Goal: Navigation & Orientation: Find specific page/section

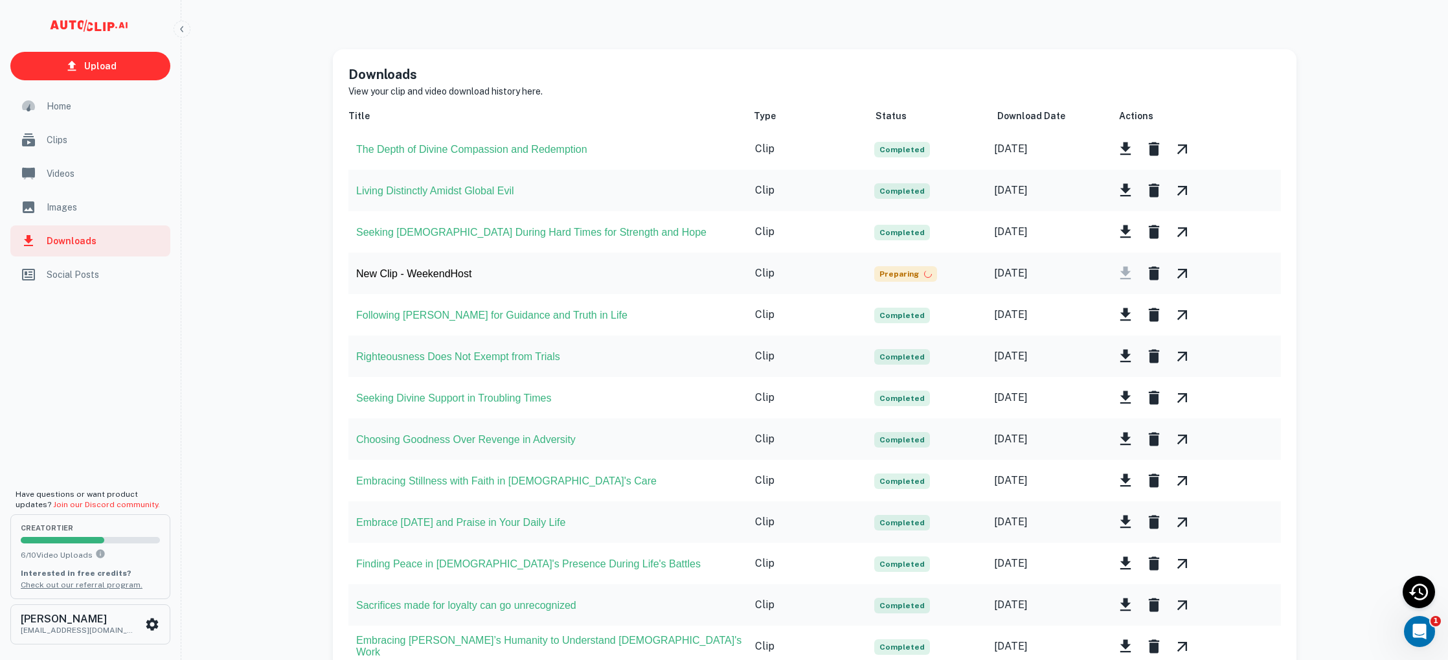
scroll to position [11, 0]
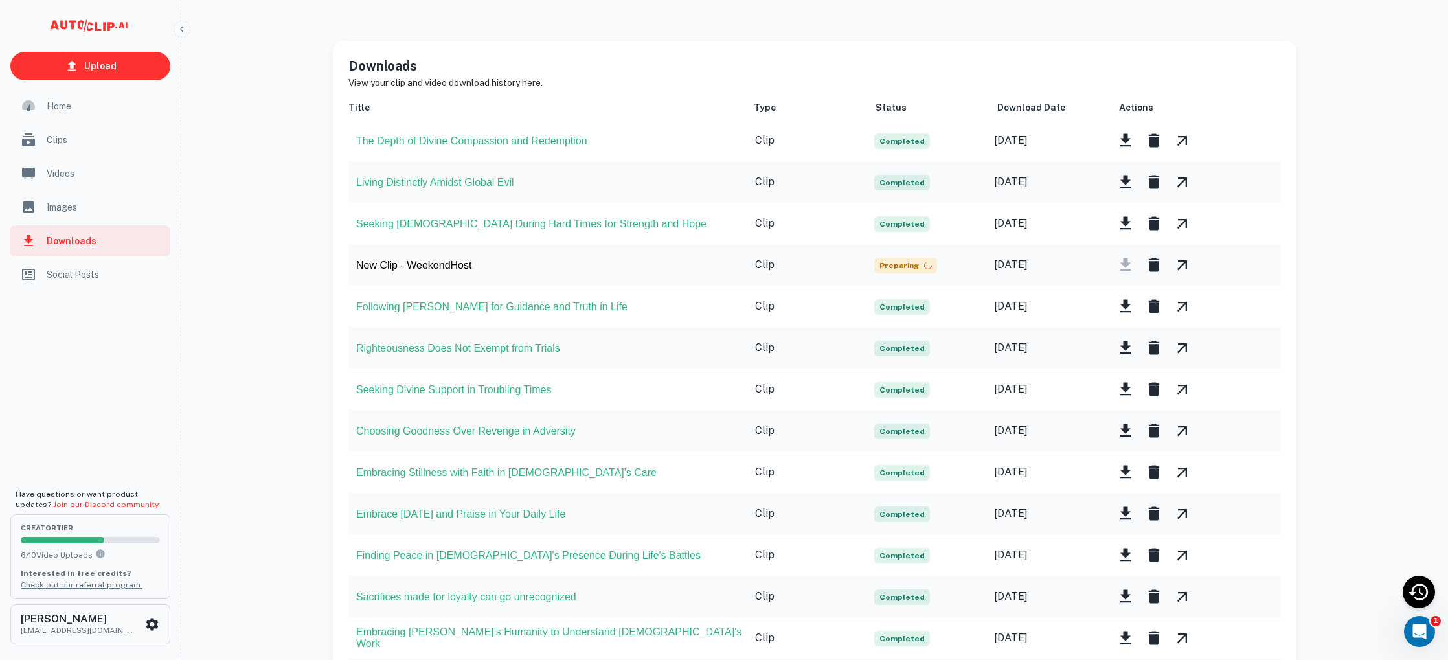
click at [70, 114] on div "Home" at bounding box center [90, 106] width 160 height 31
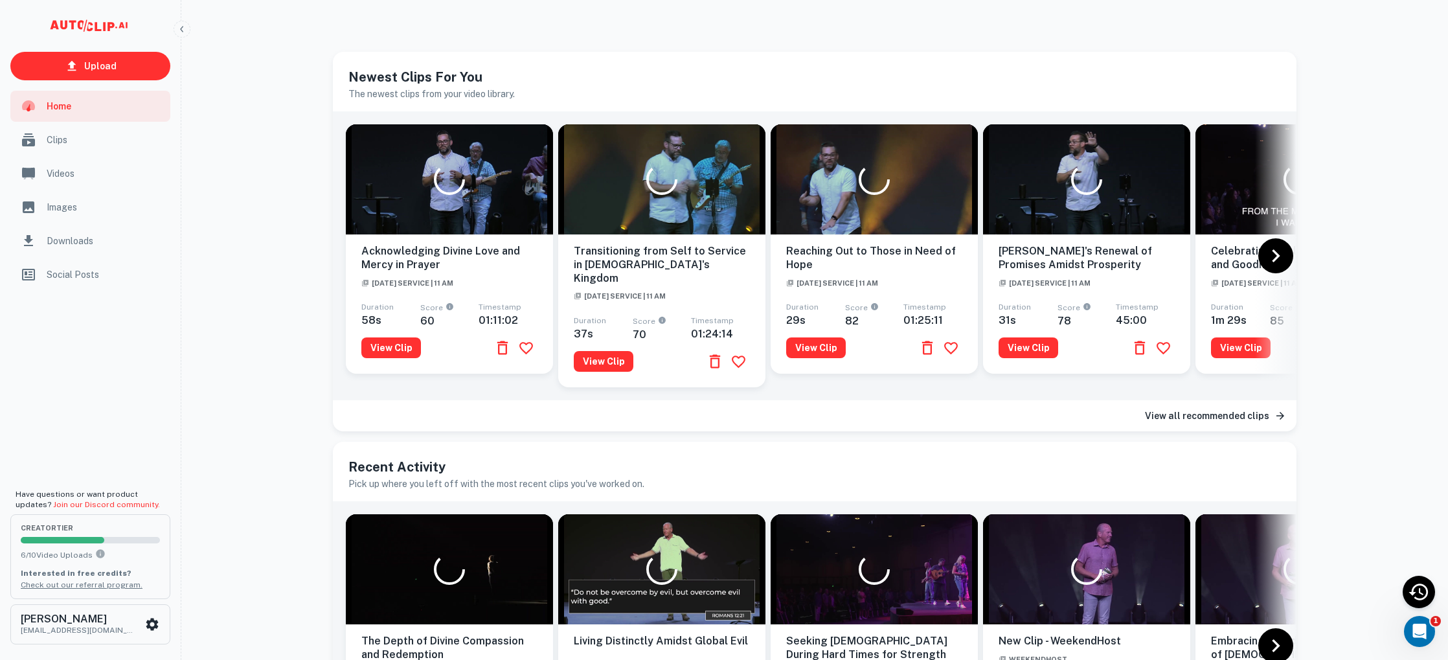
click at [62, 141] on span "Clips" at bounding box center [105, 140] width 116 height 14
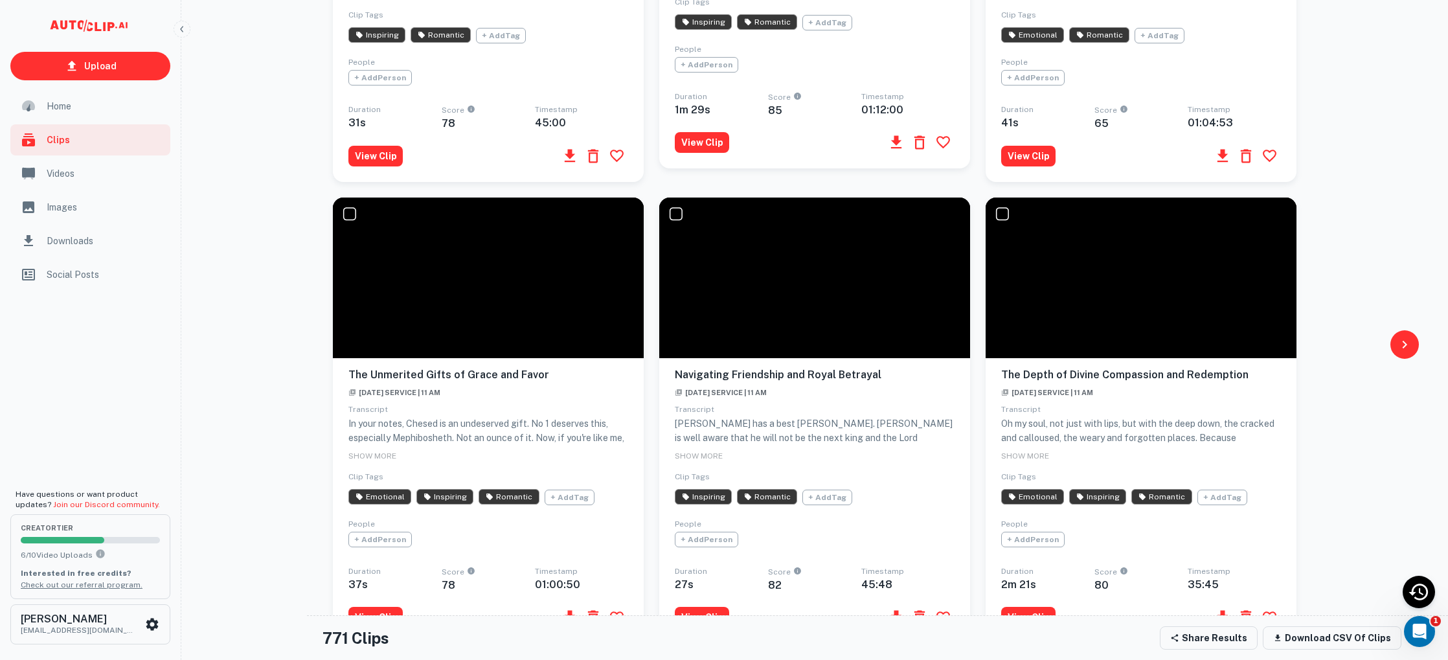
scroll to position [955, 0]
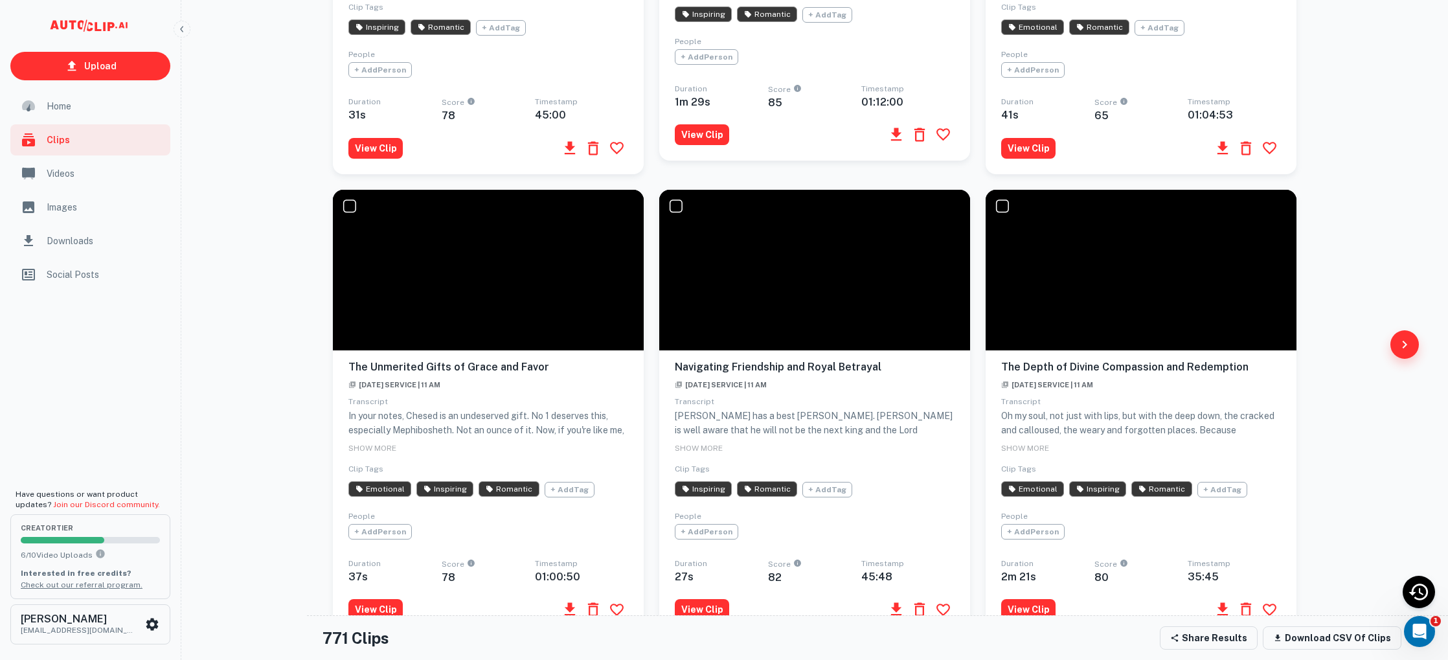
click at [1406, 347] on icon "button" at bounding box center [1405, 345] width 16 height 16
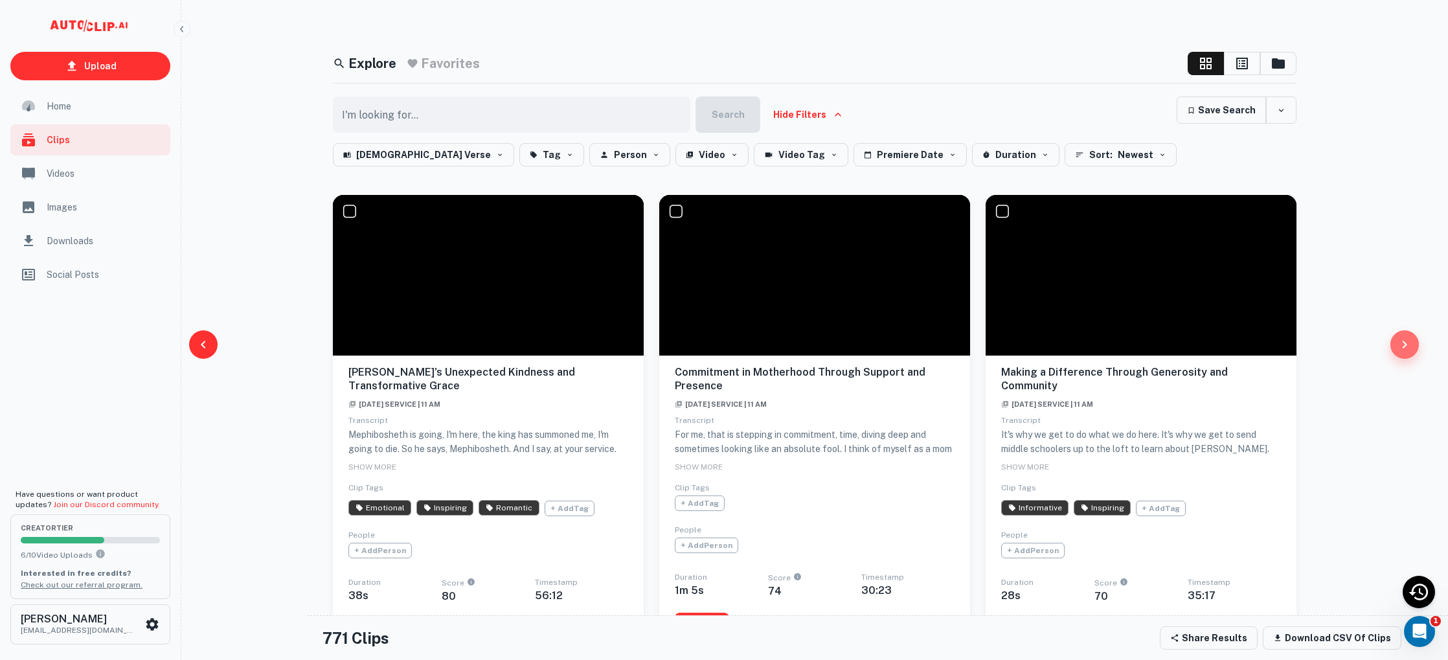
click at [1417, 340] on button "button" at bounding box center [1405, 344] width 29 height 29
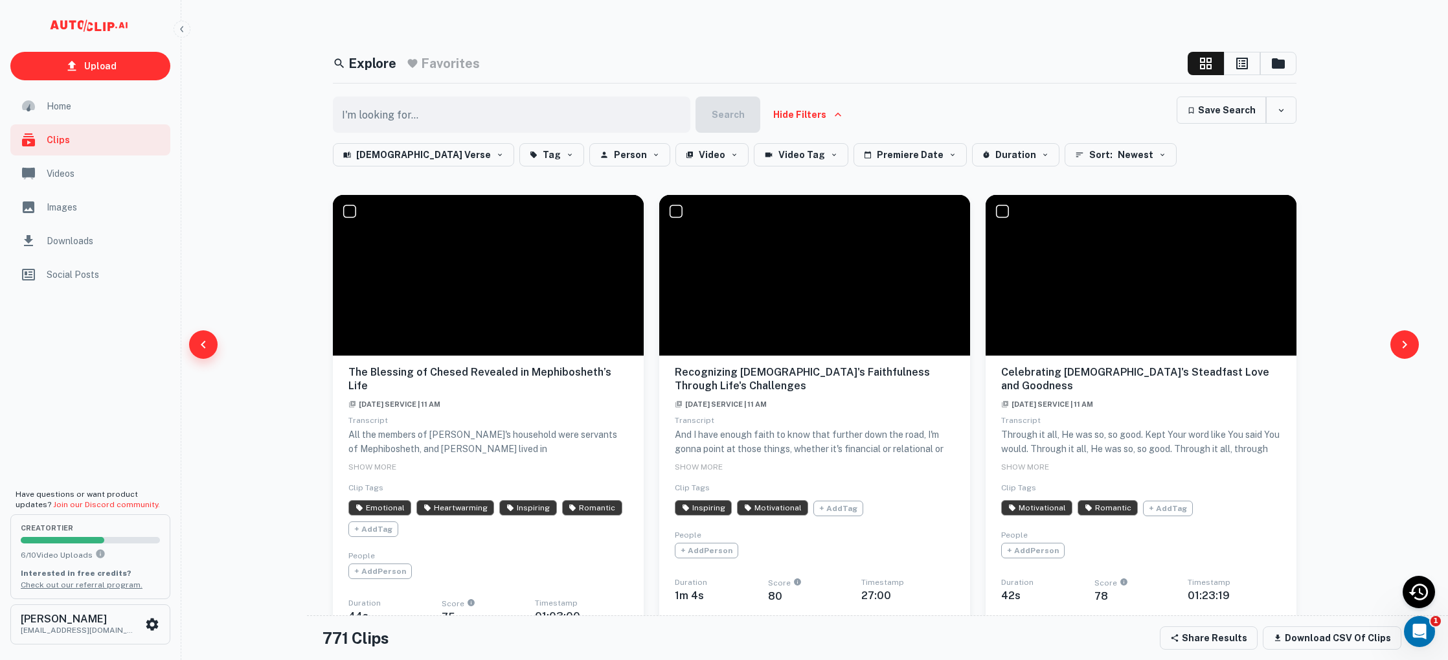
click at [212, 346] on button "button" at bounding box center [203, 344] width 29 height 29
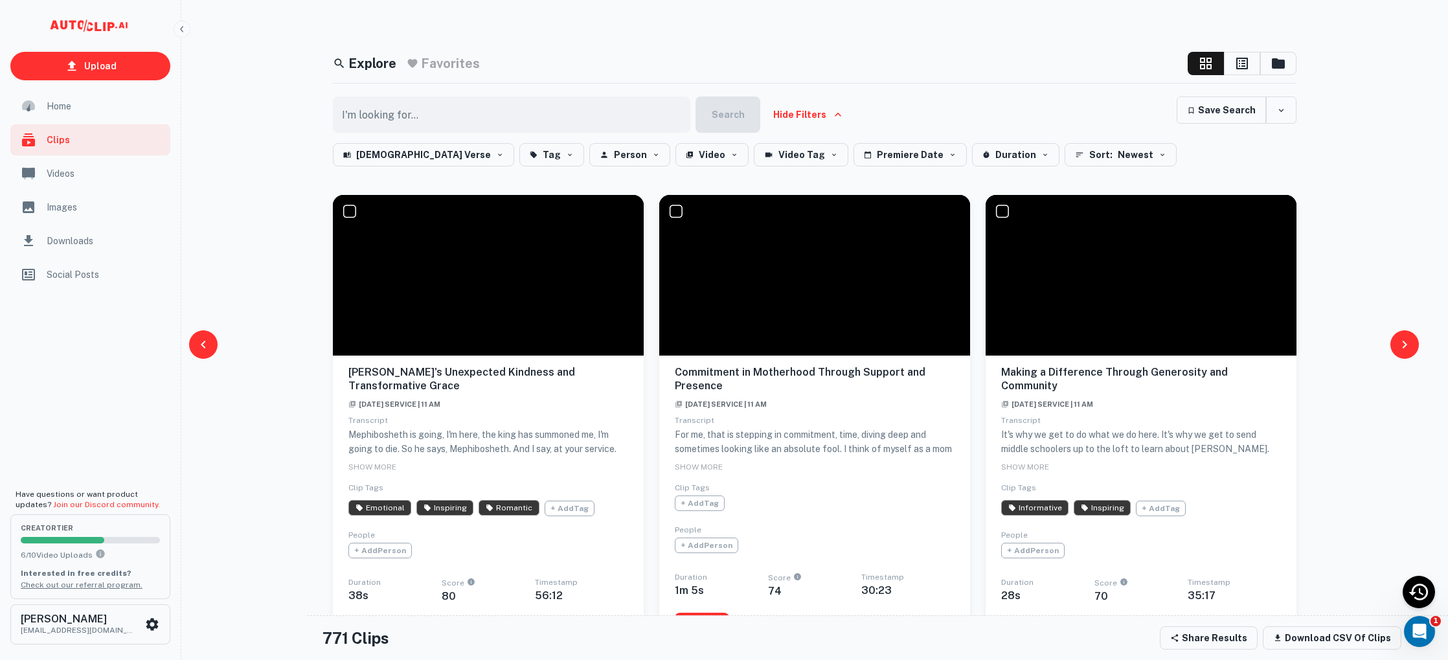
click at [44, 172] on div "Videos" at bounding box center [90, 173] width 160 height 31
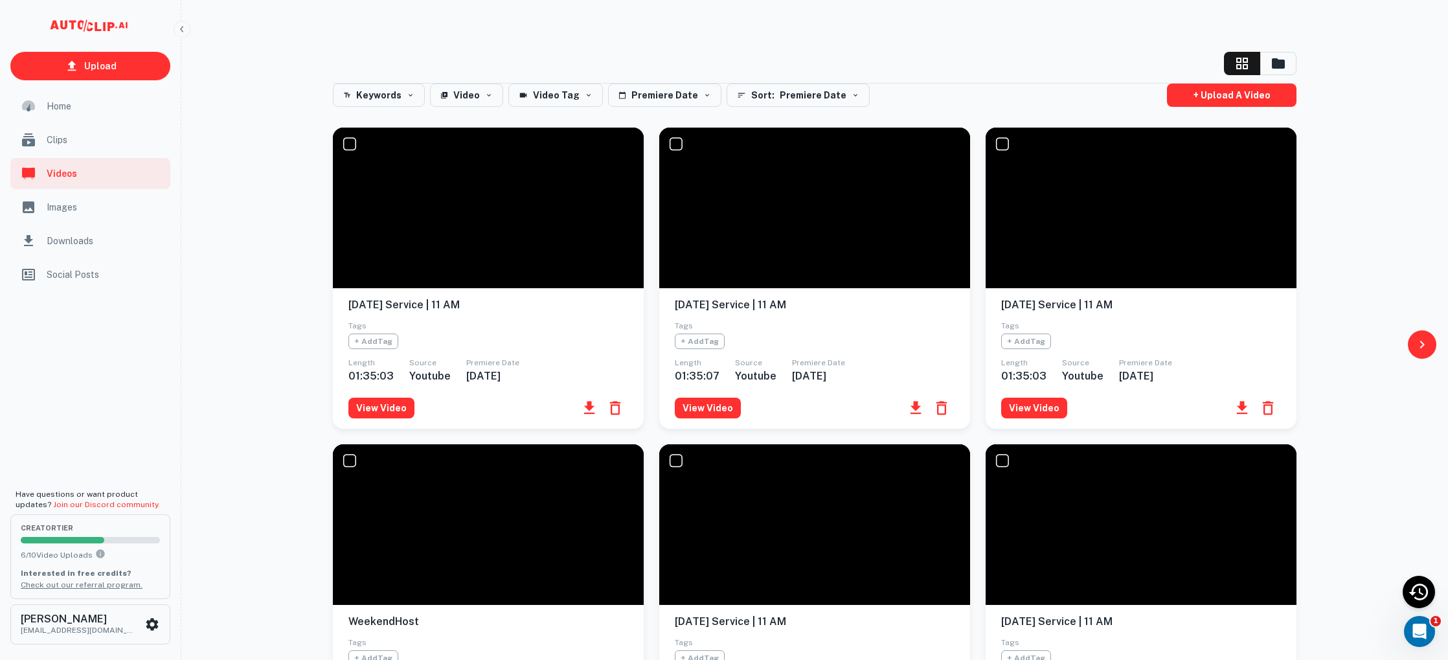
click at [592, 405] on icon "button" at bounding box center [589, 408] width 18 height 18
click at [66, 243] on span "Downloads" at bounding box center [105, 241] width 116 height 14
